Goal: Task Accomplishment & Management: Manage account settings

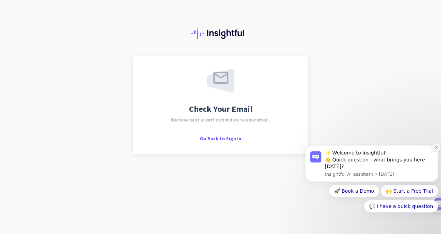
click at [436, 149] on icon "Dismiss notification" at bounding box center [437, 147] width 4 height 4
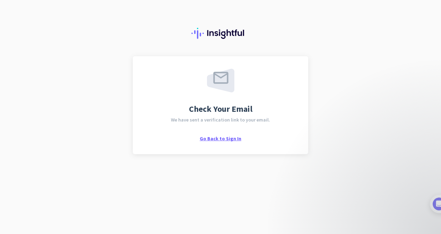
click at [224, 139] on span "Go Back to Sign In" at bounding box center [221, 138] width 42 height 6
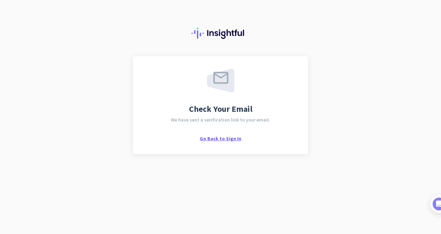
click at [216, 138] on span "Go Back to Sign In" at bounding box center [221, 138] width 42 height 6
